Goal: Find specific page/section

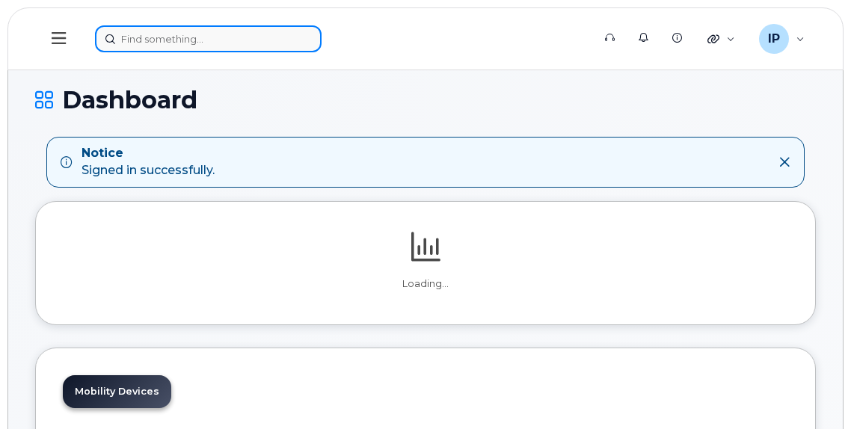
click at [141, 44] on input at bounding box center [208, 38] width 227 height 27
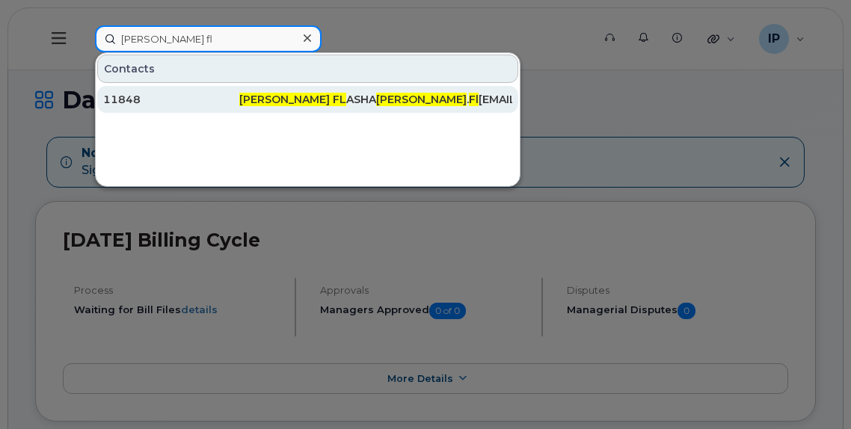
type input "[PERSON_NAME] fl"
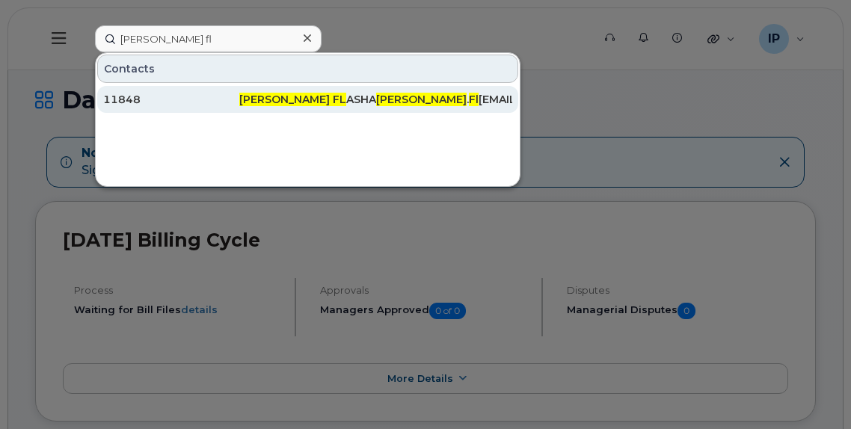
click at [286, 96] on span "[PERSON_NAME] FL" at bounding box center [292, 99] width 107 height 13
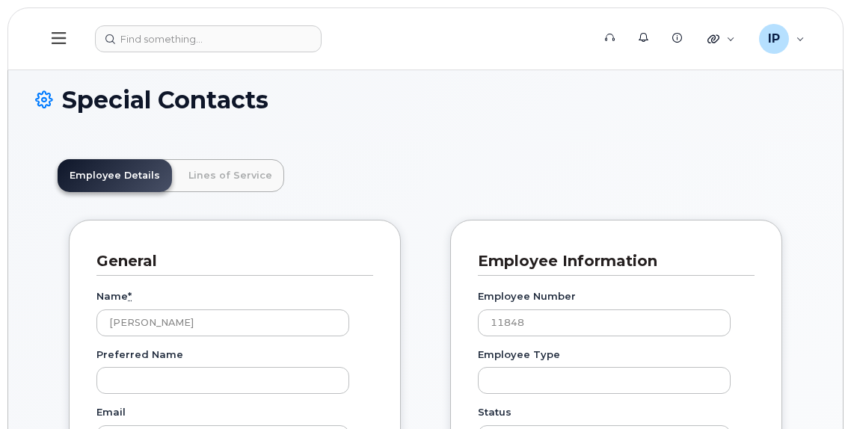
scroll to position [44, 0]
drag, startPoint x: 535, startPoint y: 327, endPoint x: 469, endPoint y: 327, distance: 65.8
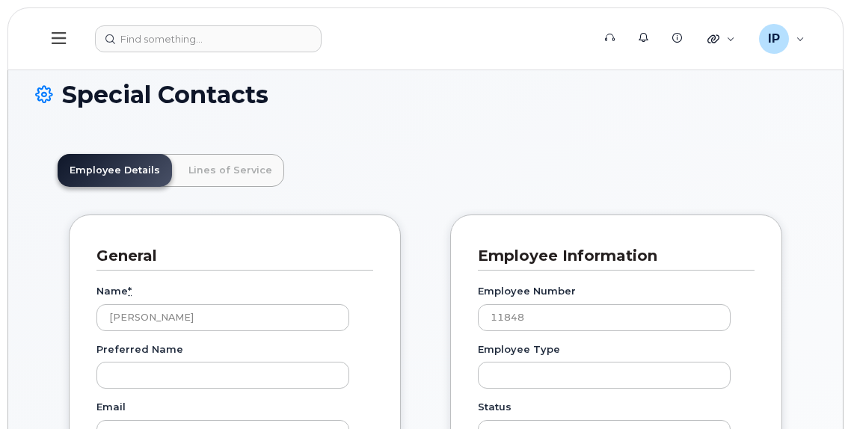
scroll to position [0, 0]
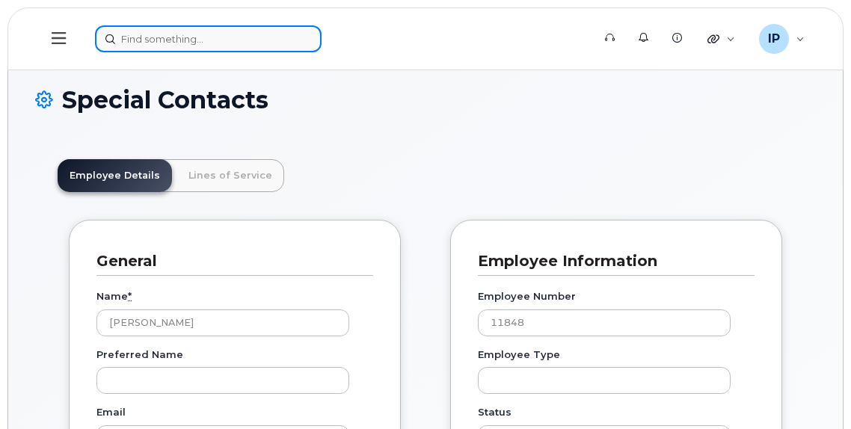
click at [180, 37] on input at bounding box center [208, 38] width 227 height 27
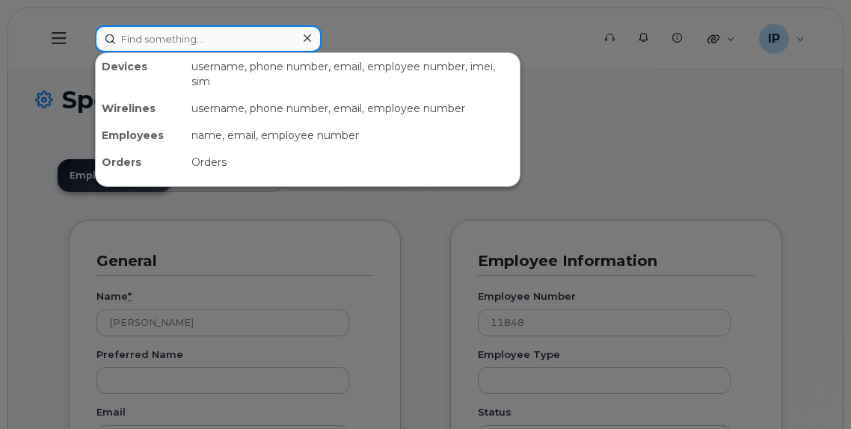
paste input "Rebekah Esser"
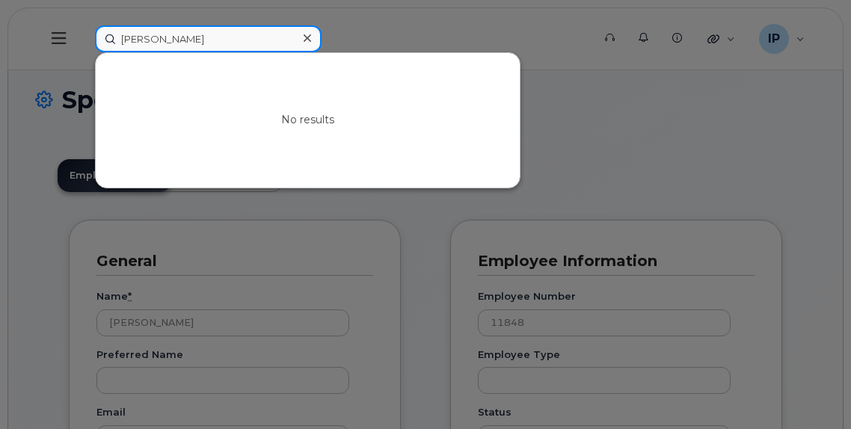
type input "Rebekah Esser"
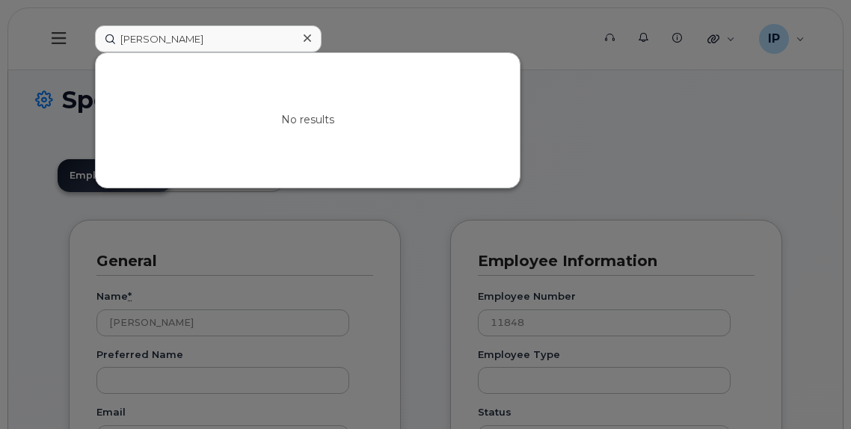
click at [307, 39] on icon at bounding box center [307, 37] width 7 height 7
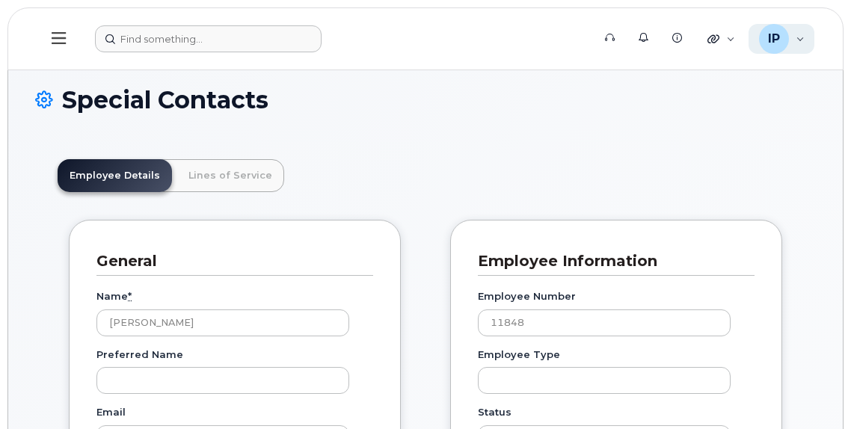
click at [790, 45] on div "IP Ian Pitt Wireless Admin" at bounding box center [781, 39] width 67 height 30
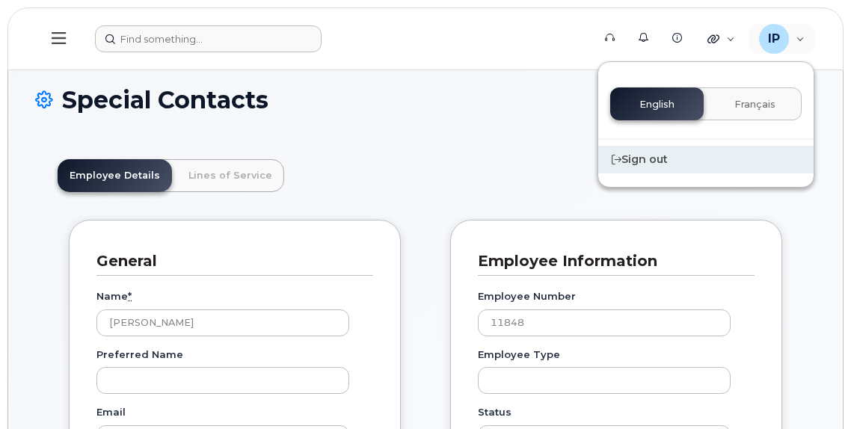
click at [649, 160] on div "Sign out" at bounding box center [705, 160] width 215 height 28
